Goal: Task Accomplishment & Management: Manage account settings

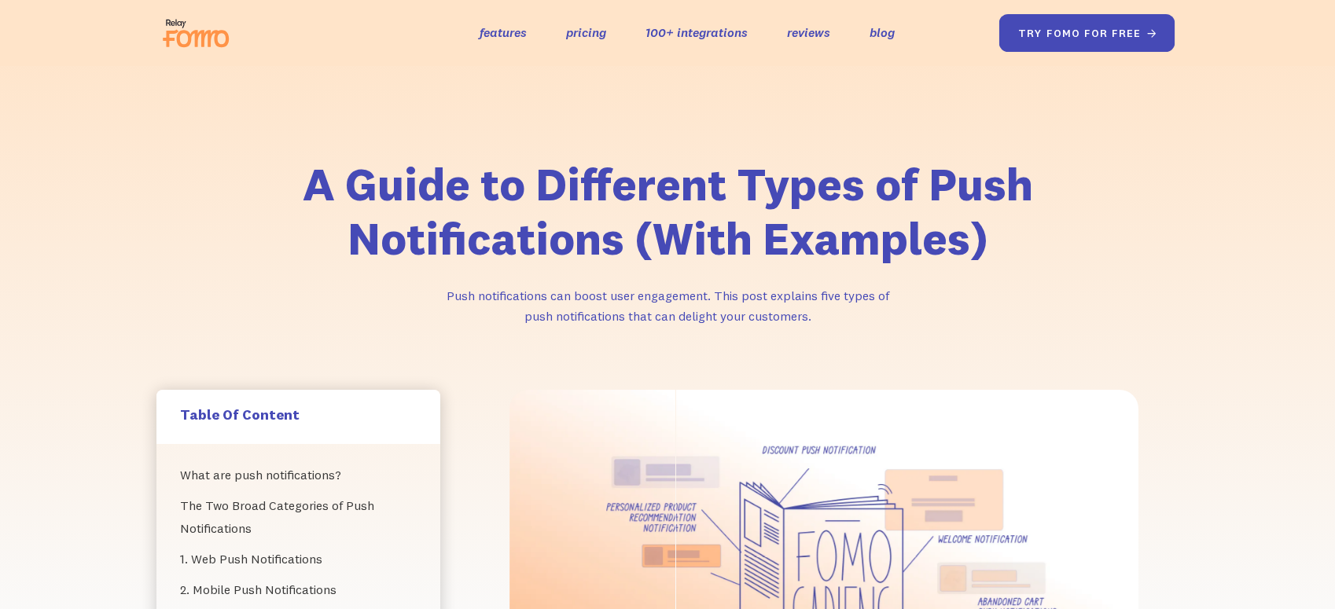
click at [1003, 50] on link "try fomo for free " at bounding box center [1087, 33] width 176 height 38
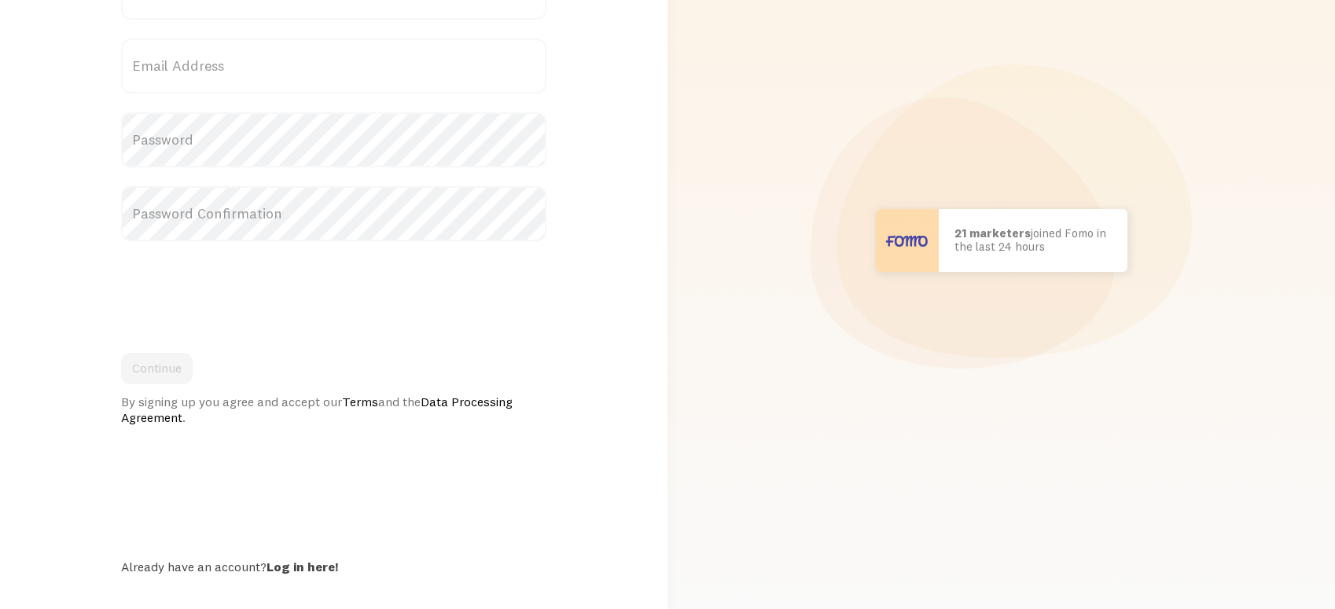
scroll to position [175, 0]
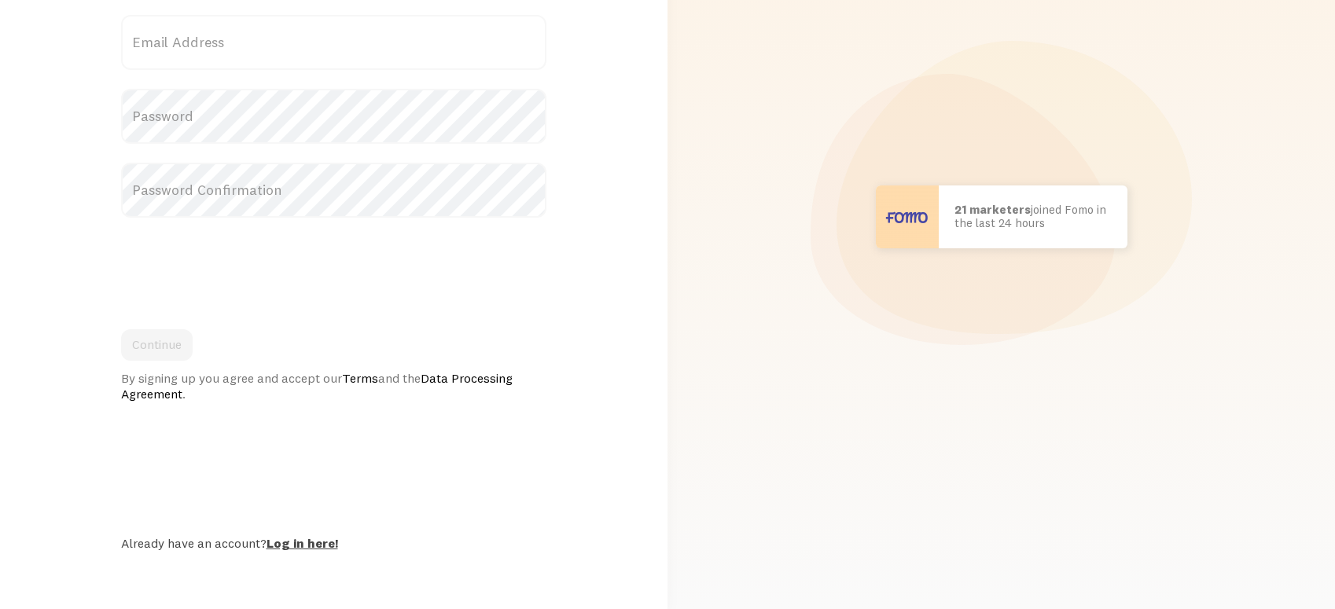
click at [310, 549] on link "Log in here!" at bounding box center [303, 544] width 72 height 16
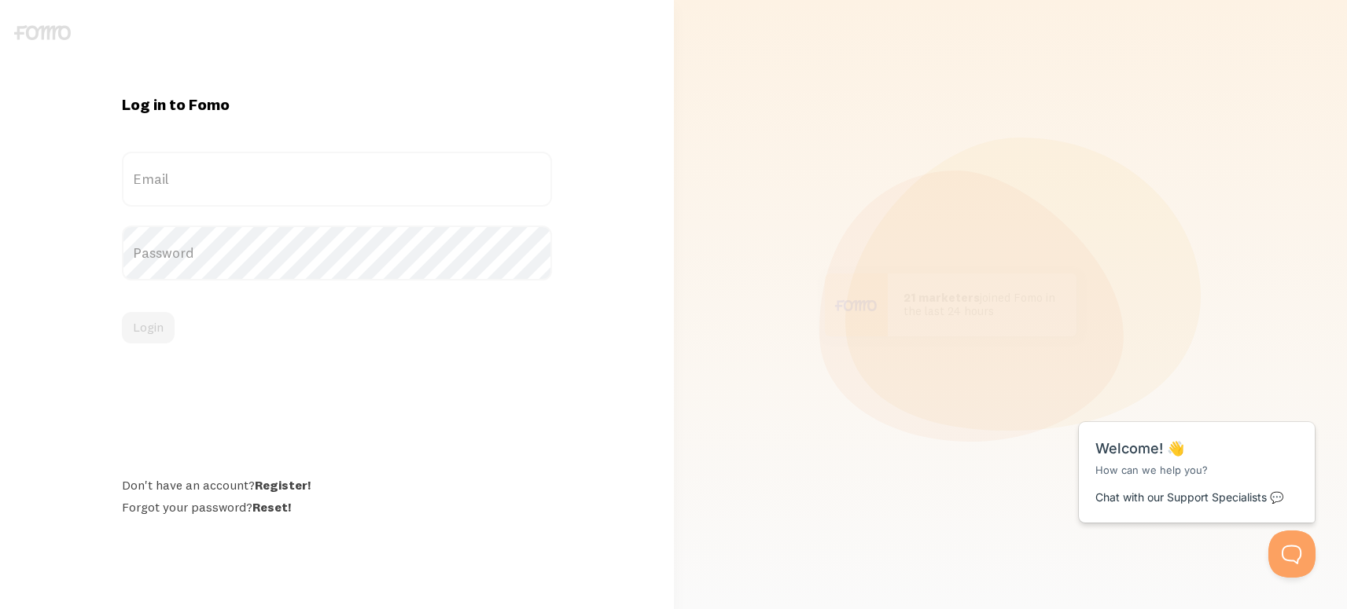
drag, startPoint x: 258, startPoint y: 198, endPoint x: 256, endPoint y: 181, distance: 17.4
click at [257, 190] on label "Email" at bounding box center [337, 179] width 430 height 55
click at [257, 190] on input "Email" at bounding box center [337, 179] width 430 height 55
click at [256, 181] on label "Email" at bounding box center [337, 179] width 430 height 55
click at [256, 181] on input "Email" at bounding box center [337, 179] width 430 height 55
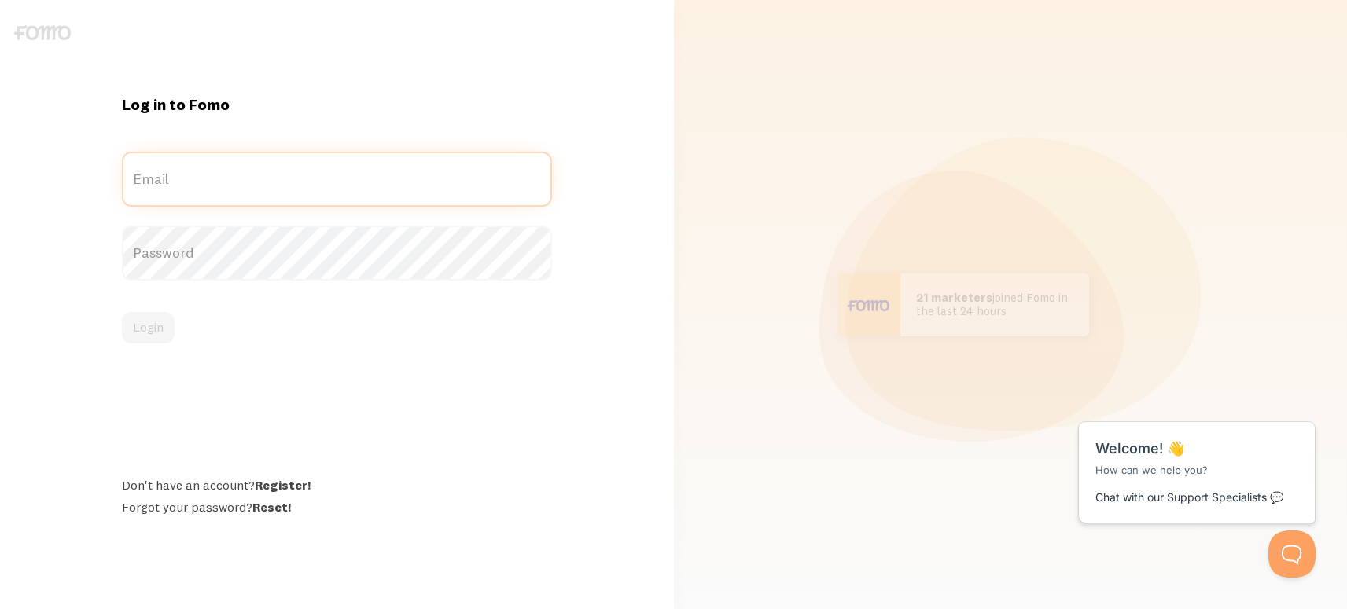
paste input "finance@gorocketo.com:Nikita36565"
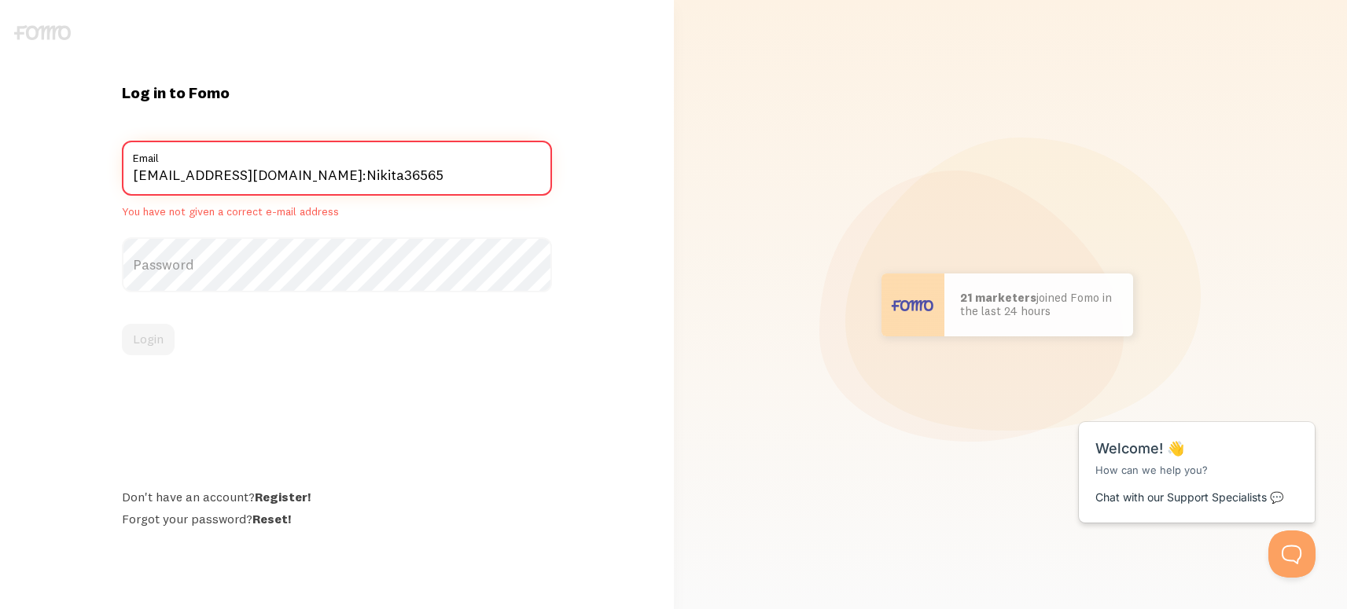
drag, startPoint x: 389, startPoint y: 173, endPoint x: 291, endPoint y: 175, distance: 98.3
click at [291, 175] on input "finance@gorocketo.com:Nikita36565" at bounding box center [337, 168] width 430 height 55
click at [292, 250] on label "Password" at bounding box center [337, 264] width 430 height 55
drag, startPoint x: 285, startPoint y: 181, endPoint x: 475, endPoint y: 175, distance: 189.6
click at [468, 175] on input "finance@gorocketo.com:Nikita36565" at bounding box center [337, 168] width 430 height 55
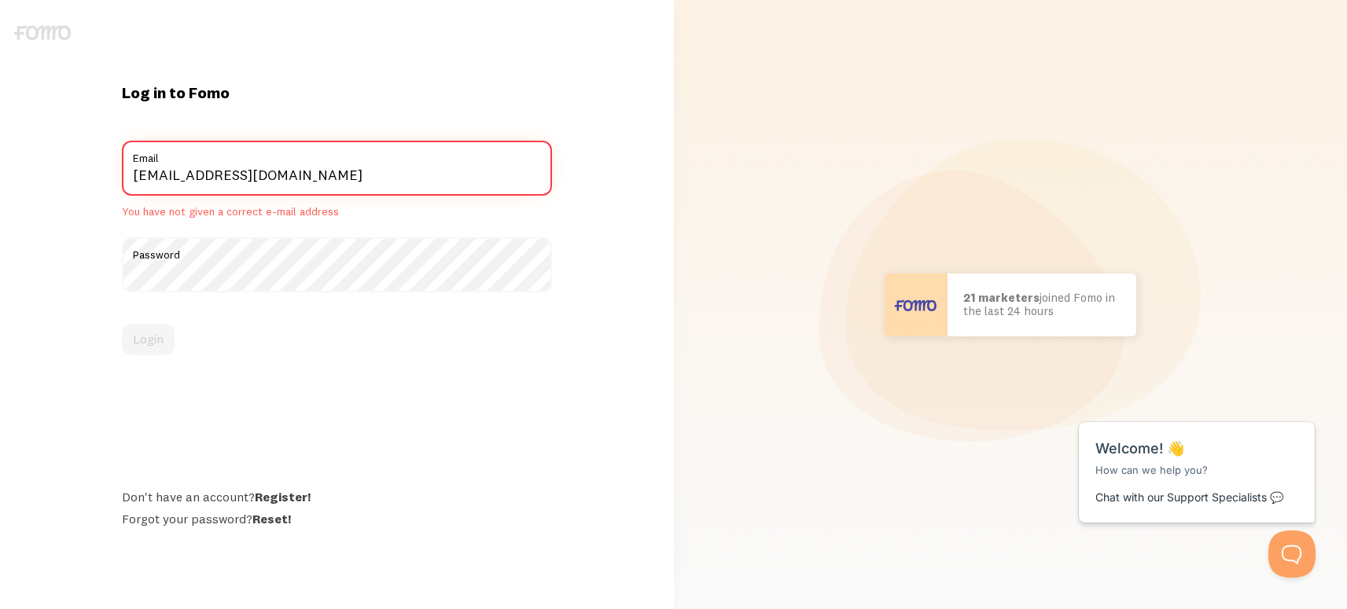
type input "finance@gorocketo.com"
click at [122, 324] on button "Login" at bounding box center [148, 339] width 53 height 31
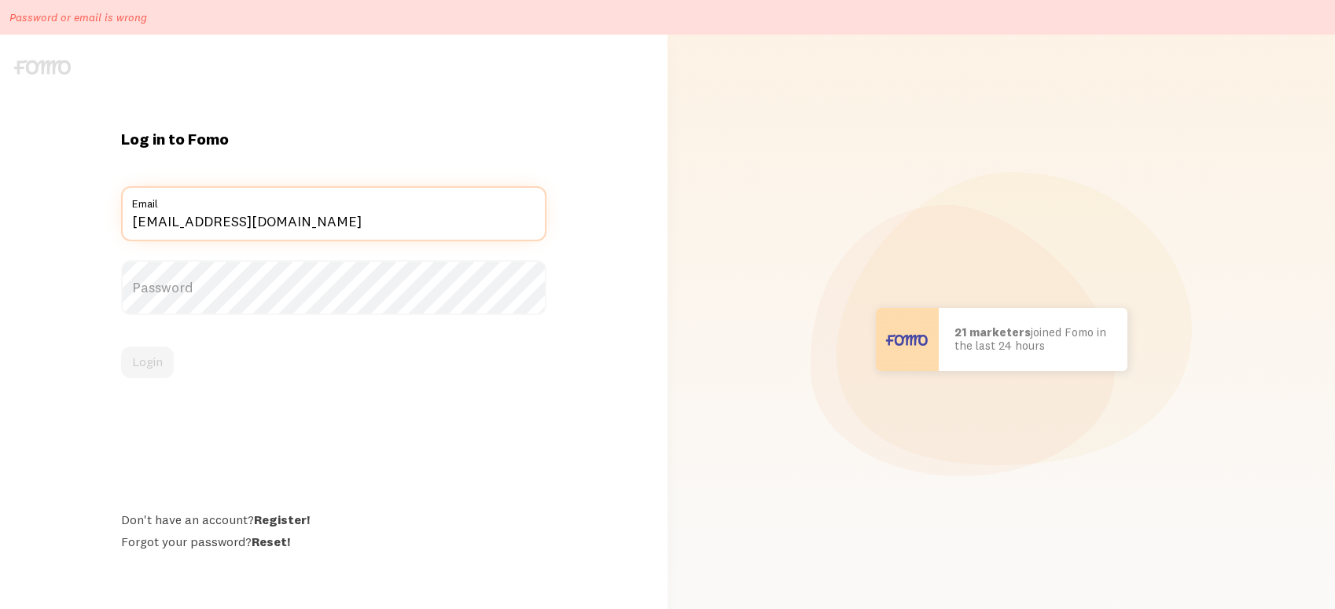
click at [296, 223] on input "finance@gorocketo.com" at bounding box center [334, 213] width 426 height 55
paste input "sm@evoliacapital.net:zaqbyZ-pemrep-1povmy"
drag, startPoint x: 274, startPoint y: 223, endPoint x: 392, endPoint y: 267, distance: 126.6
click at [503, 227] on input "sm@evoliacapital.net:zaqbyZ-pemrep-1povmy" at bounding box center [334, 213] width 426 height 55
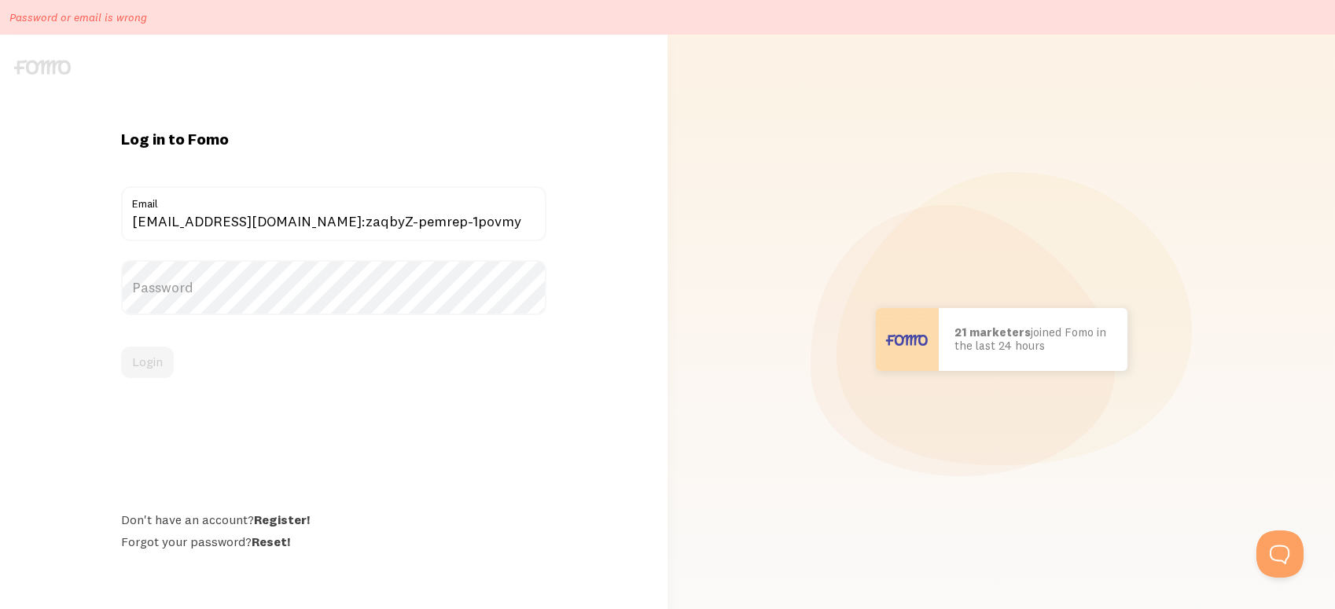
drag, startPoint x: 314, startPoint y: 304, endPoint x: 307, endPoint y: 288, distance: 17.7
click at [313, 302] on label "Password" at bounding box center [334, 287] width 426 height 55
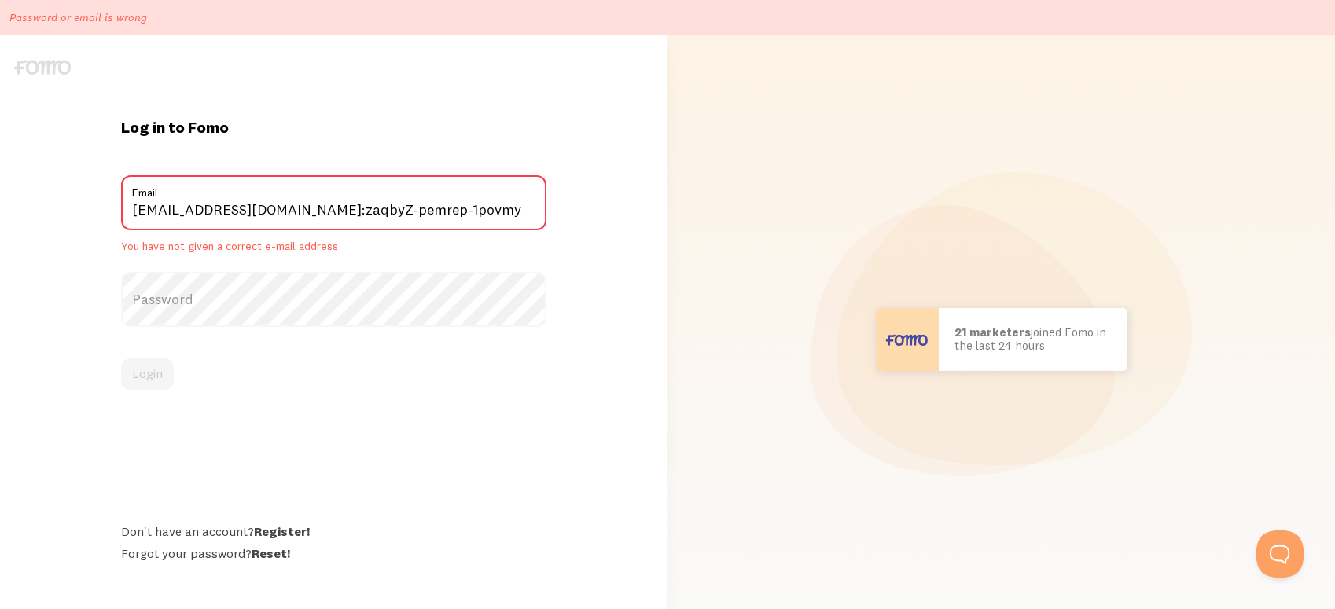
click at [300, 267] on form "sm@evoliacapital.net:zaqbyZ-pemrep-1povmy Email You have not given a correct e-…" at bounding box center [334, 282] width 426 height 215
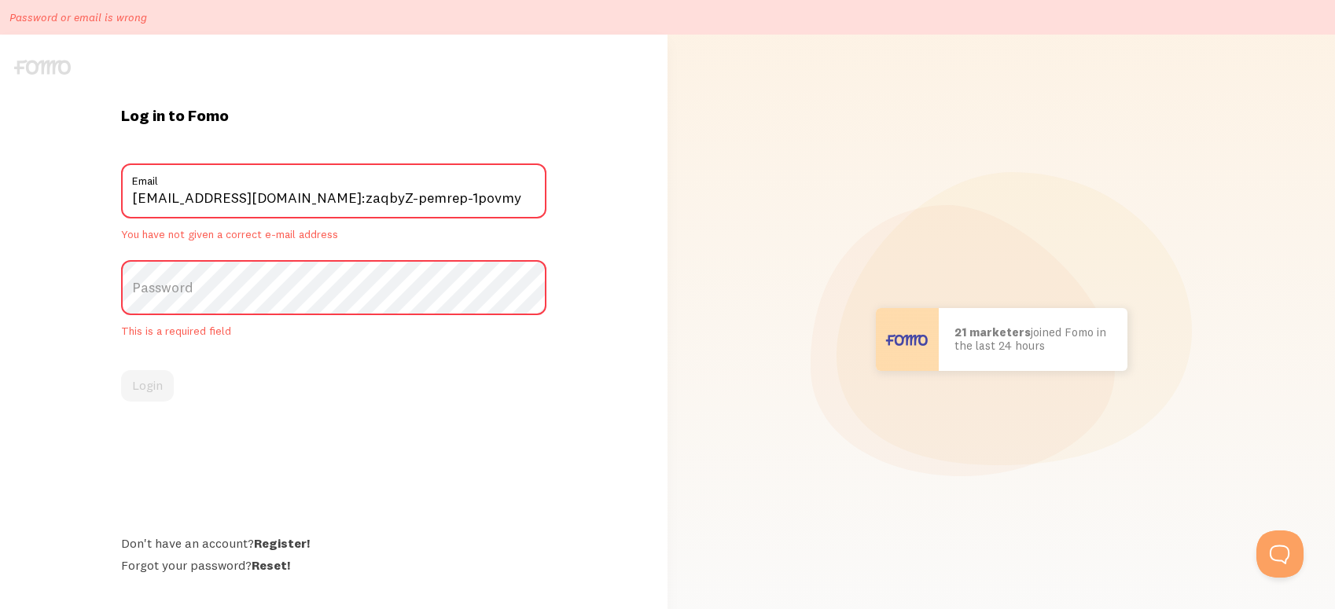
click at [304, 284] on label "Password" at bounding box center [334, 287] width 426 height 55
click at [305, 294] on label "Password" at bounding box center [334, 287] width 426 height 55
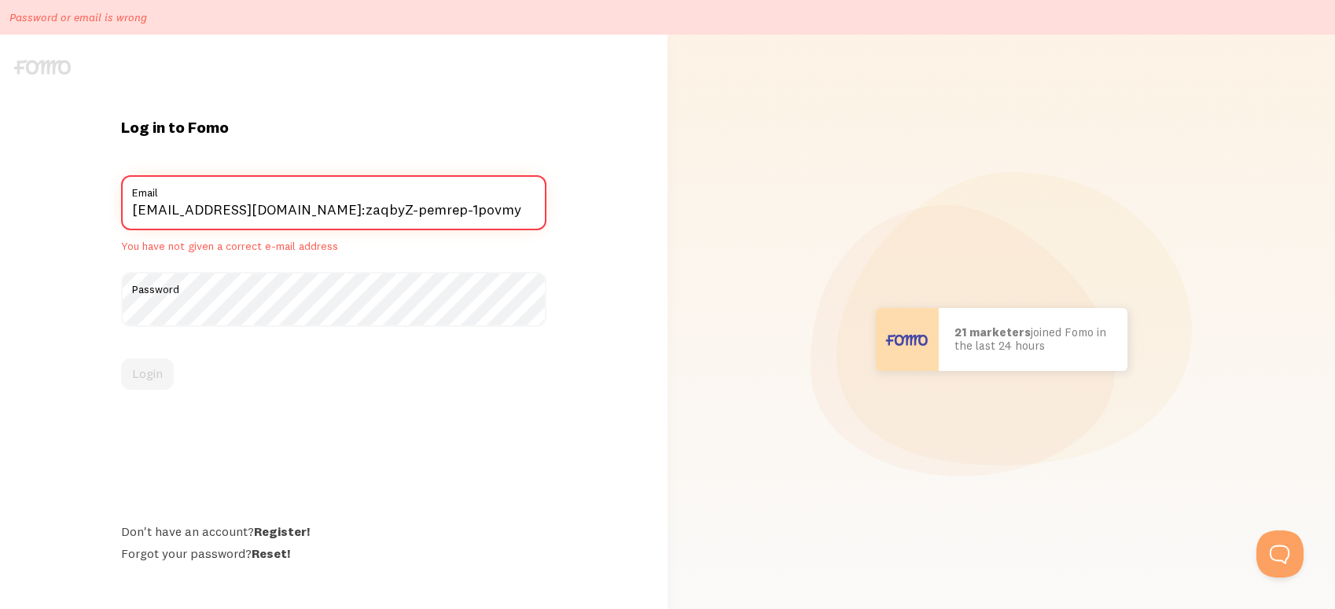
drag, startPoint x: 279, startPoint y: 208, endPoint x: 486, endPoint y: 213, distance: 206.9
click at [473, 212] on input "sm@evoliacapital.net:zaqbyZ-pemrep-1povmy" at bounding box center [334, 202] width 426 height 55
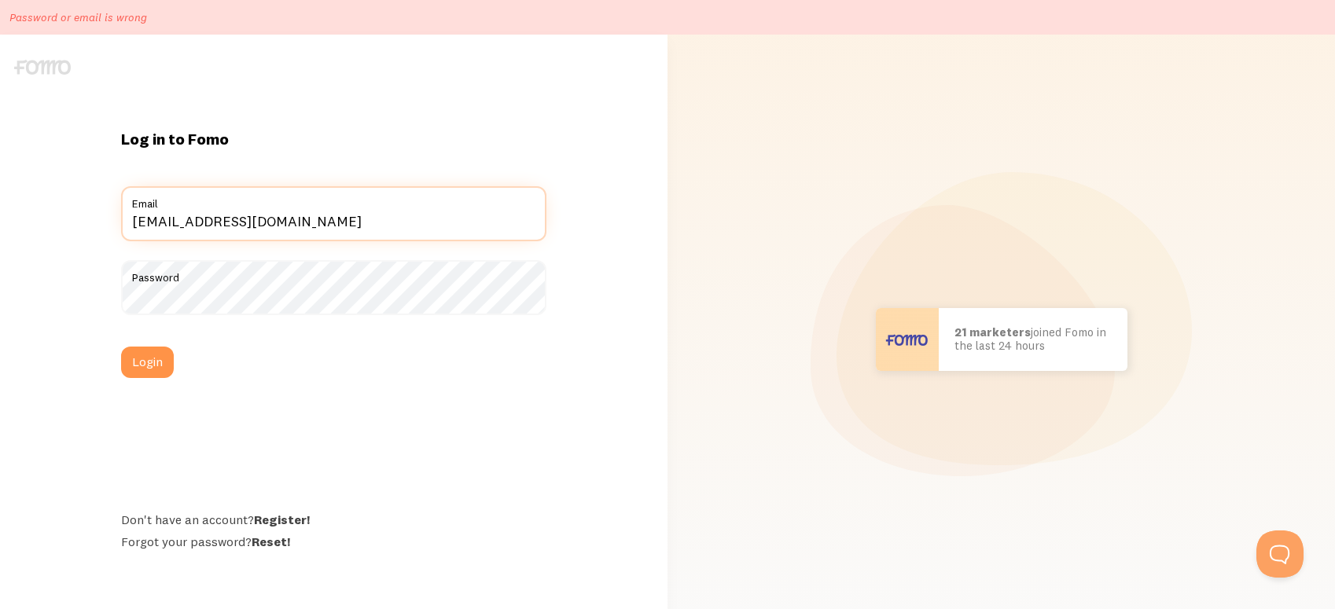
type input "sm@evoliacapital.net"
click at [121, 347] on button "Login" at bounding box center [147, 362] width 53 height 31
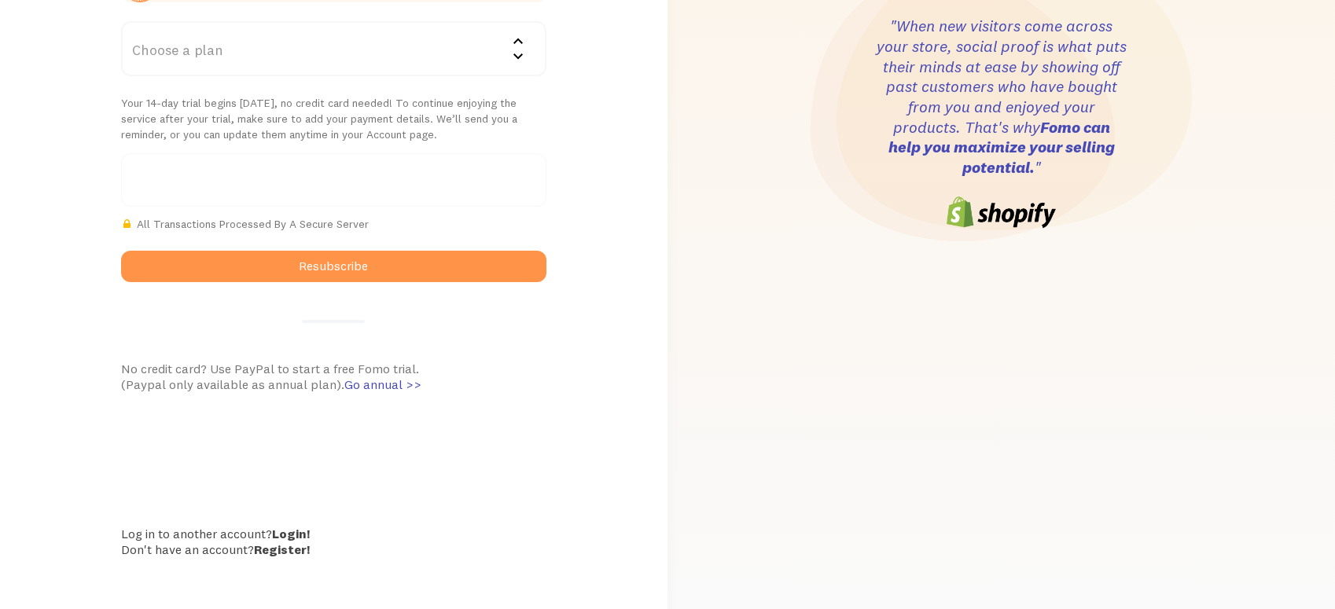
scroll to position [388, 0]
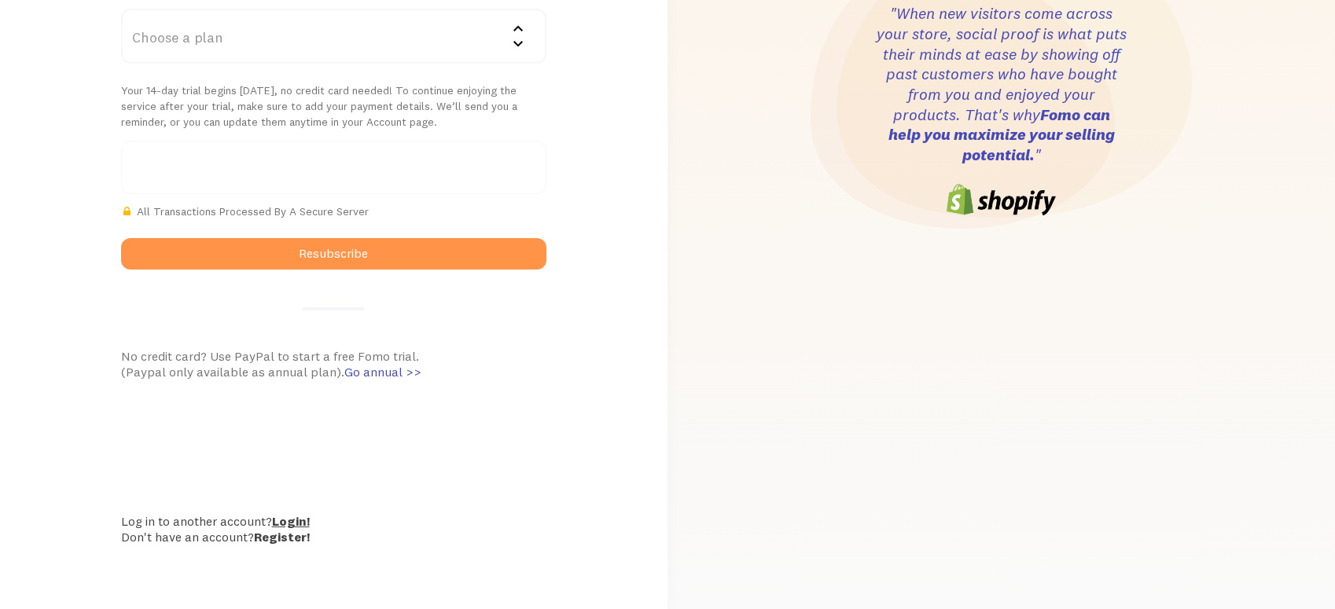
click at [285, 522] on link "Login!" at bounding box center [291, 521] width 38 height 16
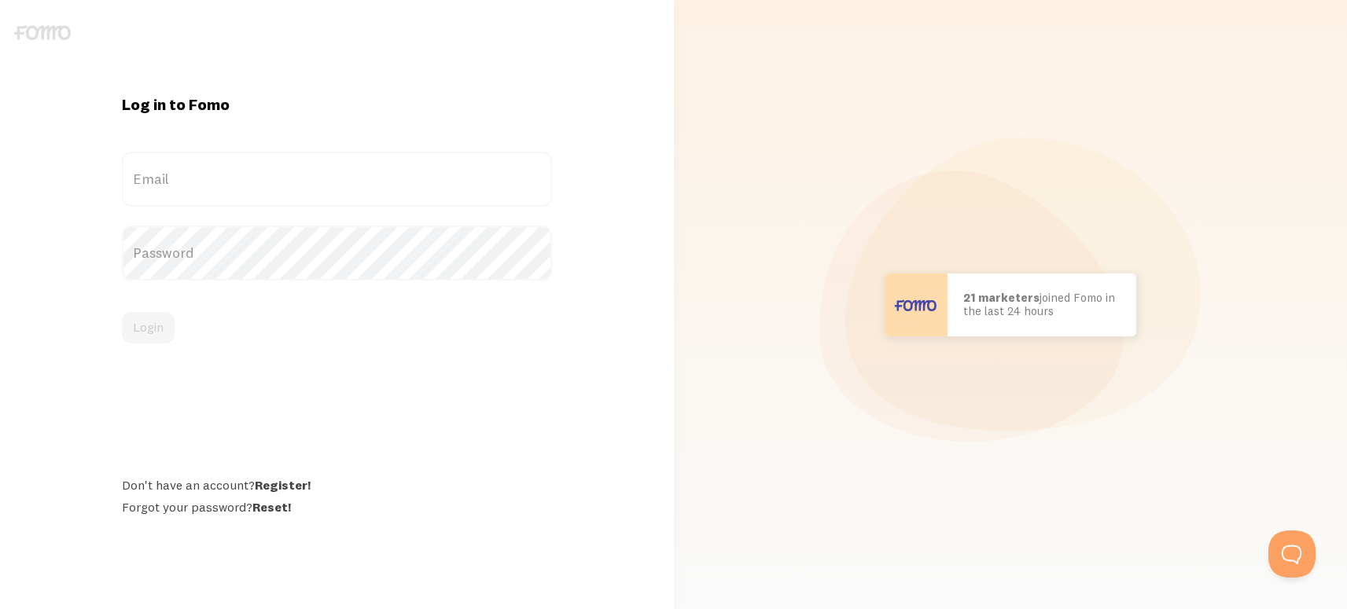
click at [219, 166] on label "Email" at bounding box center [337, 179] width 430 height 55
click at [219, 166] on input "Email" at bounding box center [337, 179] width 430 height 55
paste input "[EMAIL_ADDRESS][DOMAIN_NAME]:Selfcare@125"
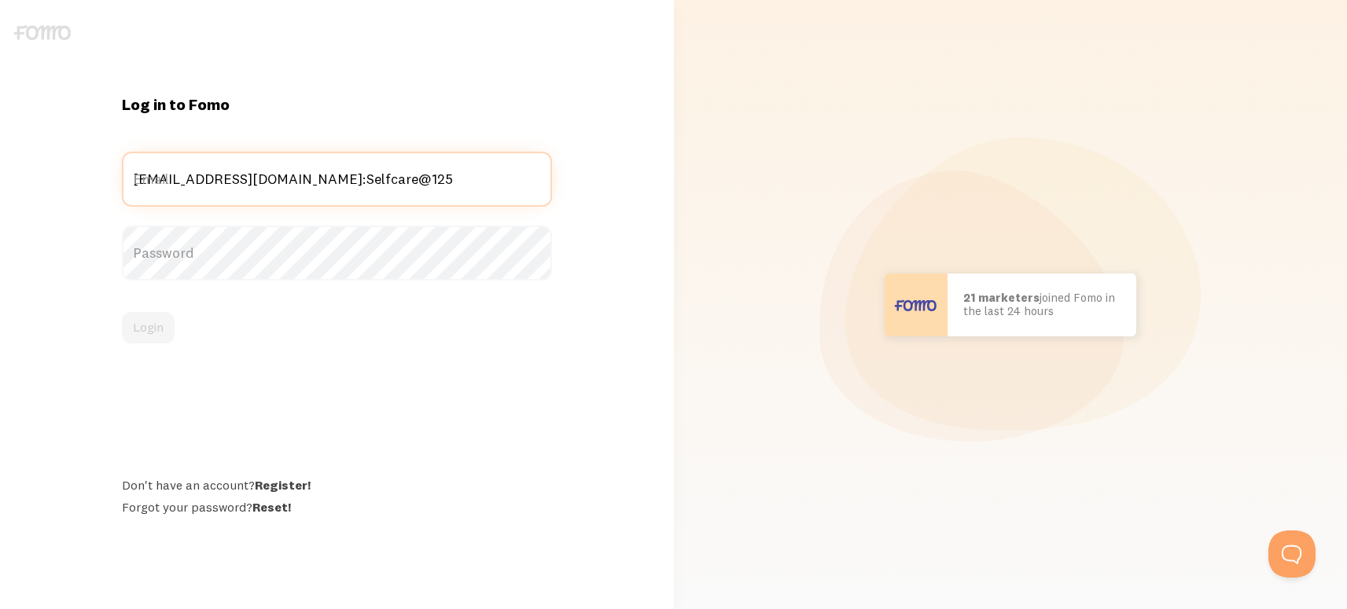
click at [370, 186] on input "[EMAIL_ADDRESS][DOMAIN_NAME]:Selfcare@125" at bounding box center [337, 179] width 430 height 55
drag, startPoint x: 382, startPoint y: 185, endPoint x: 295, endPoint y: 193, distance: 87.7
click at [295, 193] on input "santosh@santoshgj.com:Selfcare@125" at bounding box center [337, 179] width 430 height 55
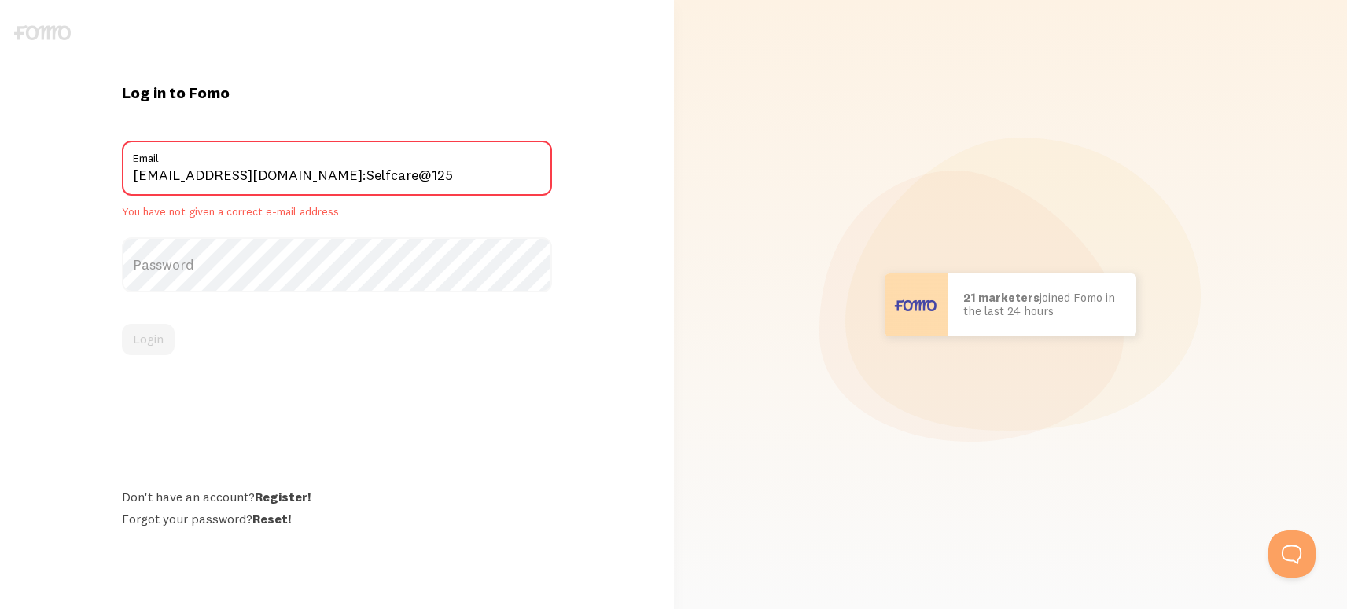
click at [307, 247] on label "Password" at bounding box center [337, 264] width 430 height 55
drag, startPoint x: 290, startPoint y: 179, endPoint x: 482, endPoint y: 190, distance: 192.1
click at [429, 181] on input "santosh@santoshgj.com:Selfcare@125" at bounding box center [337, 168] width 430 height 55
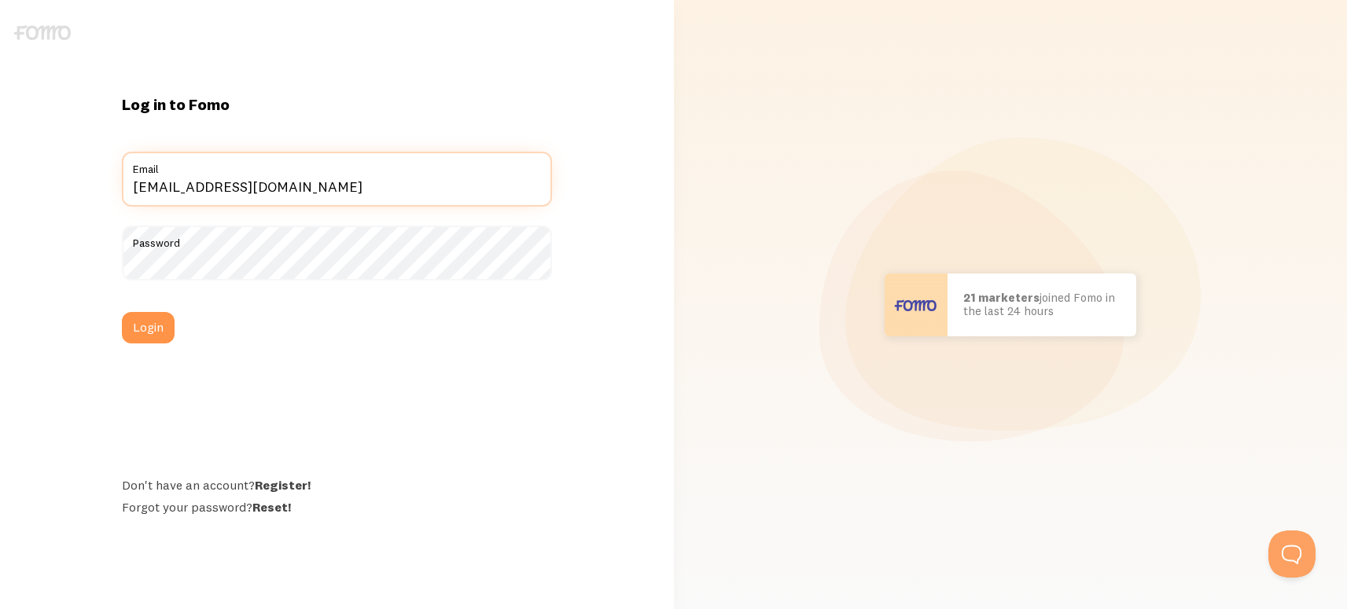
type input "[EMAIL_ADDRESS][DOMAIN_NAME]"
click at [122, 312] on button "Login" at bounding box center [148, 327] width 53 height 31
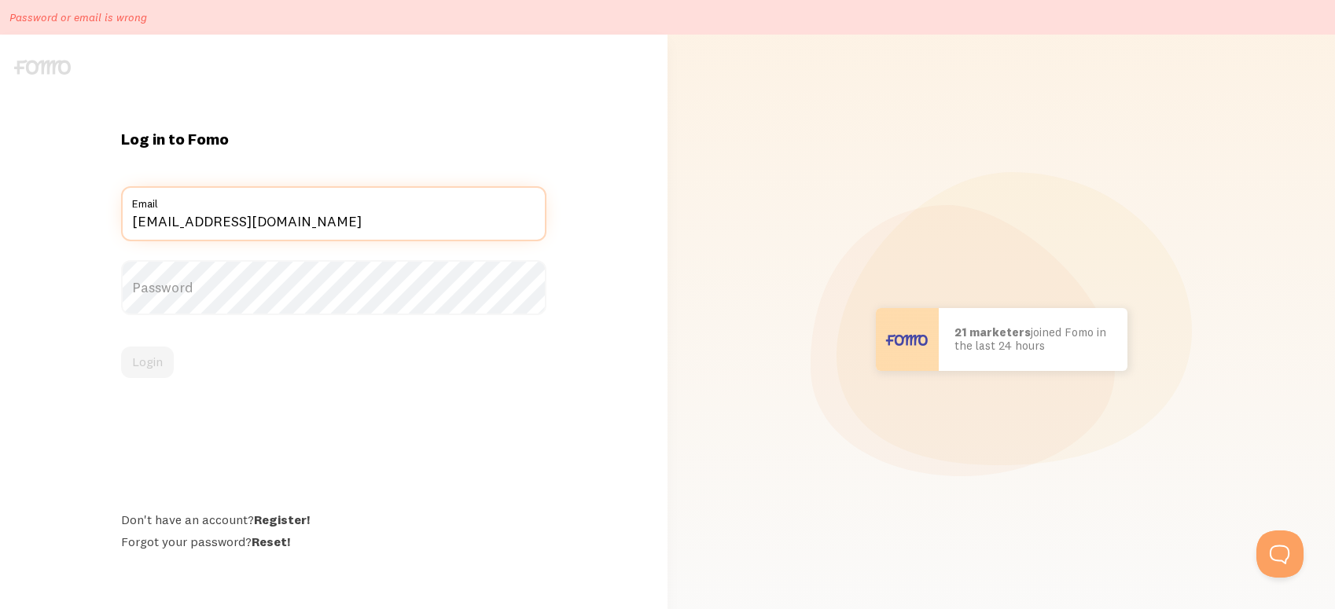
click at [252, 229] on input "[EMAIL_ADDRESS][DOMAIN_NAME]" at bounding box center [334, 213] width 426 height 55
paste input "[EMAIL_ADDRESS][DOMAIN_NAME]:Geewoni@2017"
drag, startPoint x: 323, startPoint y: 219, endPoint x: 381, endPoint y: 266, distance: 73.8
click at [548, 219] on div "Log in to Fomo [EMAIL_ADDRESS][DOMAIN_NAME]:Geewoni@2017 Email Password Login D…" at bounding box center [334, 339] width 445 height 421
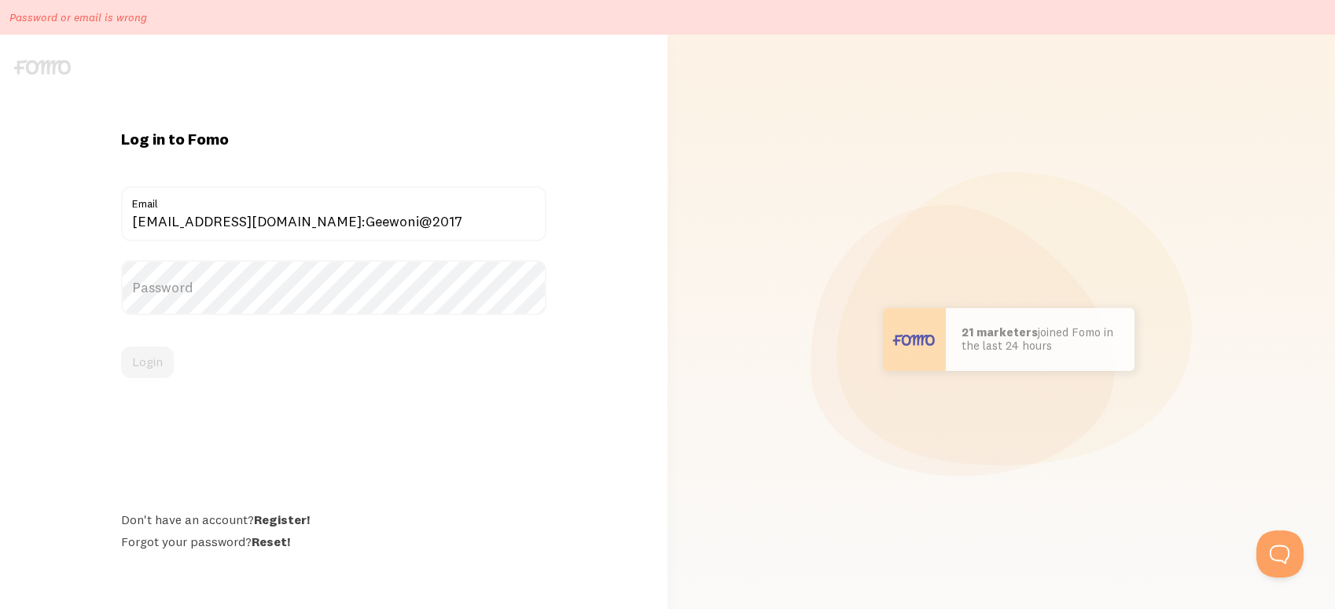
click at [372, 267] on form "[EMAIL_ADDRESS][DOMAIN_NAME]:Geewoni@2017 Email Password Login" at bounding box center [334, 282] width 426 height 192
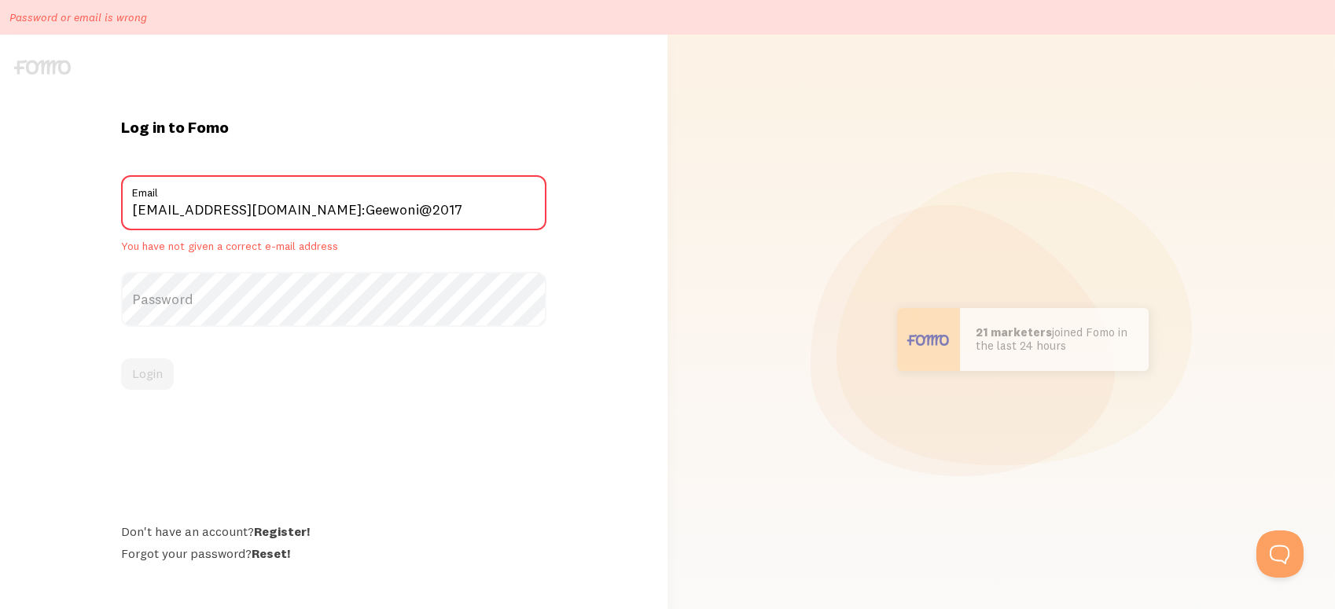
drag, startPoint x: 344, startPoint y: 313, endPoint x: 340, endPoint y: 300, distance: 14.2
click at [343, 307] on label "Password" at bounding box center [334, 299] width 426 height 55
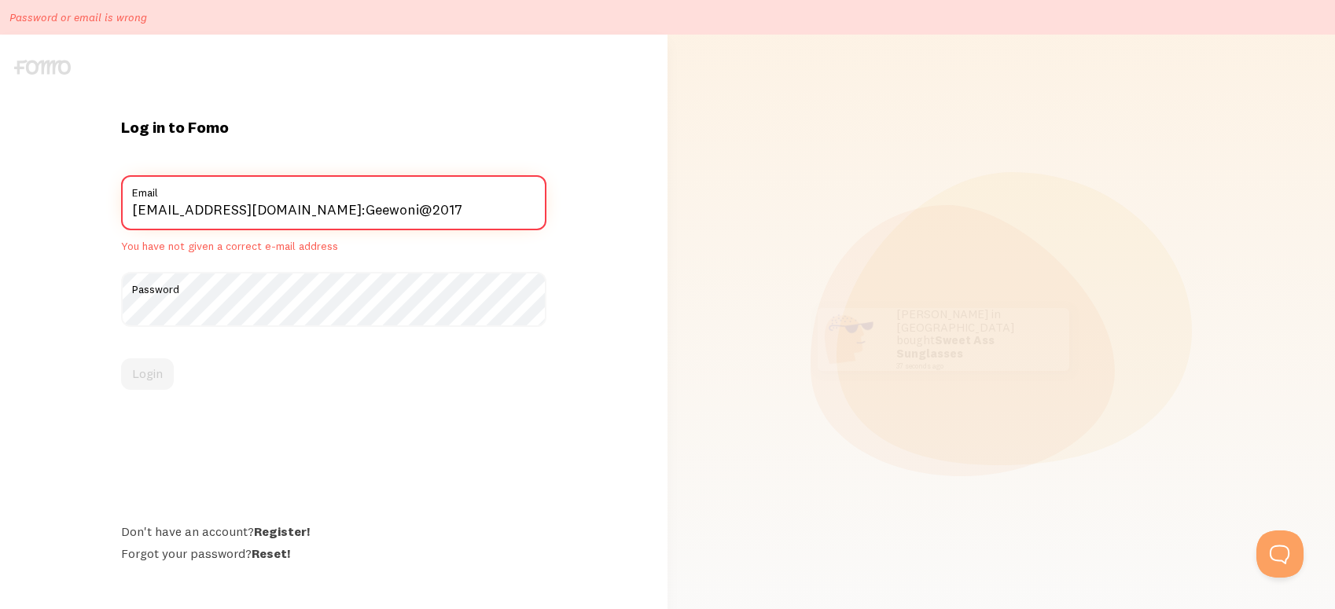
drag, startPoint x: 357, startPoint y: 211, endPoint x: 513, endPoint y: 206, distance: 156.6
click at [506, 209] on input "[EMAIL_ADDRESS][DOMAIN_NAME]:Geewoni@2017" at bounding box center [334, 202] width 426 height 55
type input "[EMAIL_ADDRESS][DOMAIN_NAME]"
click at [121, 359] on button "Login" at bounding box center [147, 374] width 53 height 31
